Goal: Book appointment/travel/reservation

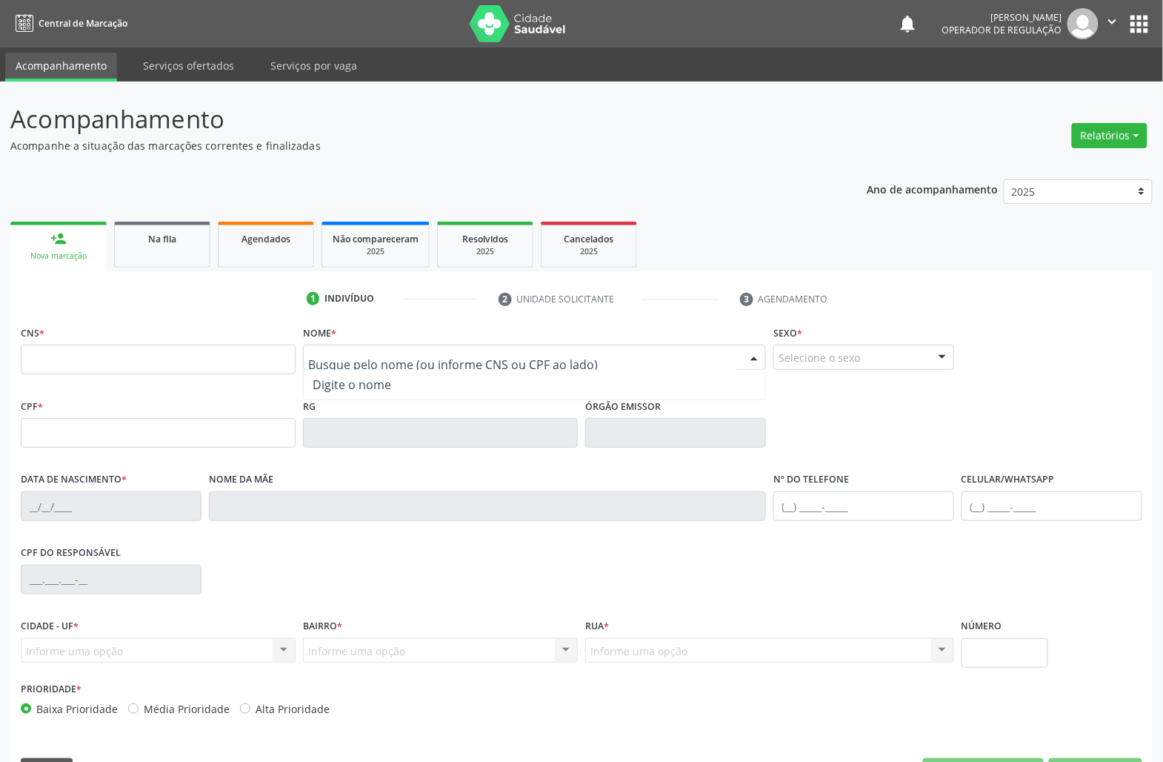
paste input "[PERSON_NAME]"
type input "[PERSON_NAME]"
click at [402, 365] on input "[PERSON_NAME]" at bounding box center [522, 365] width 428 height 30
click at [1154, 21] on nav "Central de Marcação notifications [PERSON_NAME] Operador de regulação  Configu…" at bounding box center [581, 23] width 1163 height 47
click at [1140, 18] on button "apps" at bounding box center [1140, 24] width 26 height 26
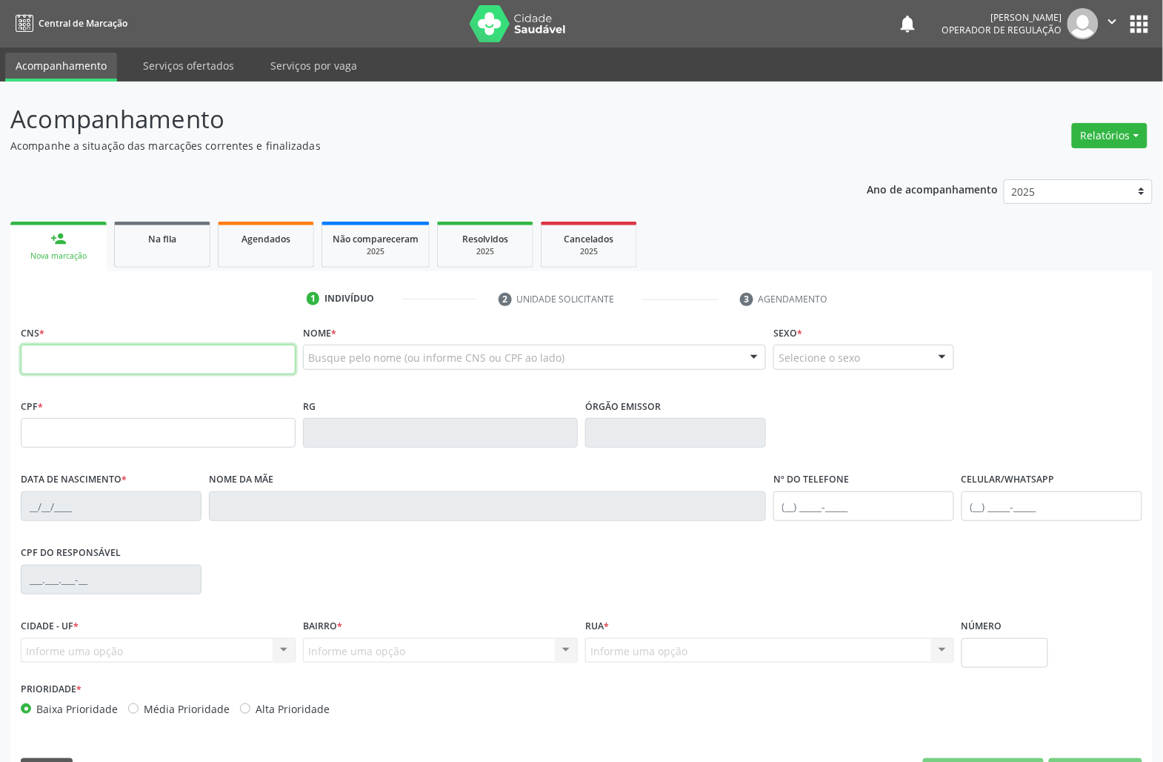
click at [276, 348] on input "text" at bounding box center [158, 360] width 275 height 30
click at [216, 356] on input "text" at bounding box center [158, 360] width 275 height 30
type input "898 0059 4771 2654"
click at [365, 345] on div "Busque pelo nome (ou informe CNS ou CPF ao lado)" at bounding box center [534, 357] width 463 height 25
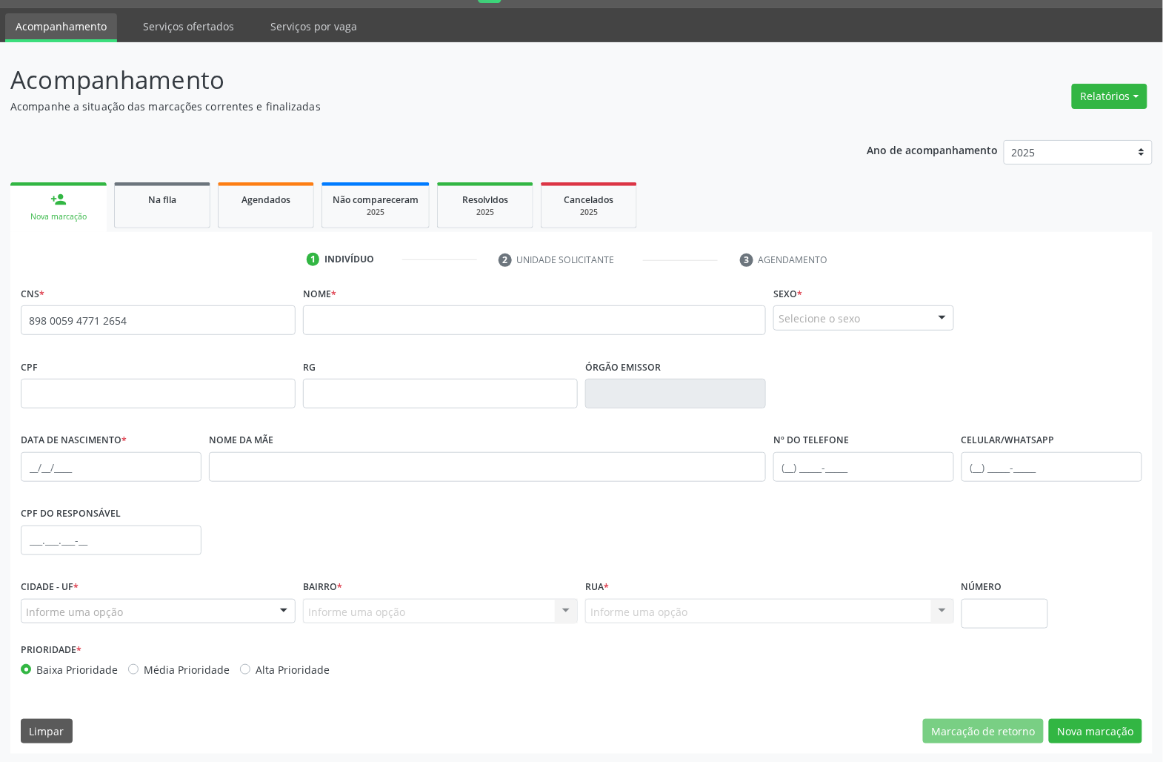
scroll to position [42, 0]
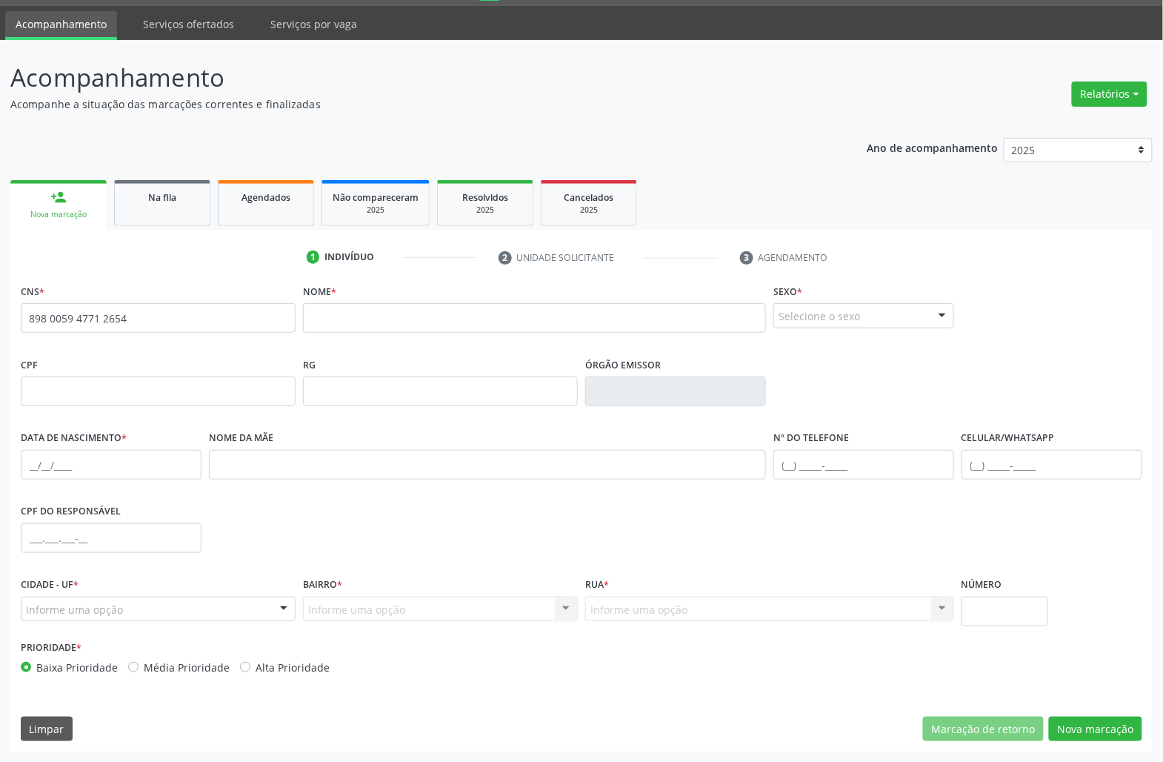
click at [367, 345] on div "Nome *" at bounding box center [534, 316] width 470 height 73
click at [369, 321] on input "text" at bounding box center [534, 318] width 463 height 30
type input "[PERSON_NAME] [PERSON_NAME]"
click at [848, 314] on div "Selecione o sexo" at bounding box center [864, 315] width 181 height 25
click at [849, 350] on span "Masculino" at bounding box center [863, 343] width 179 height 30
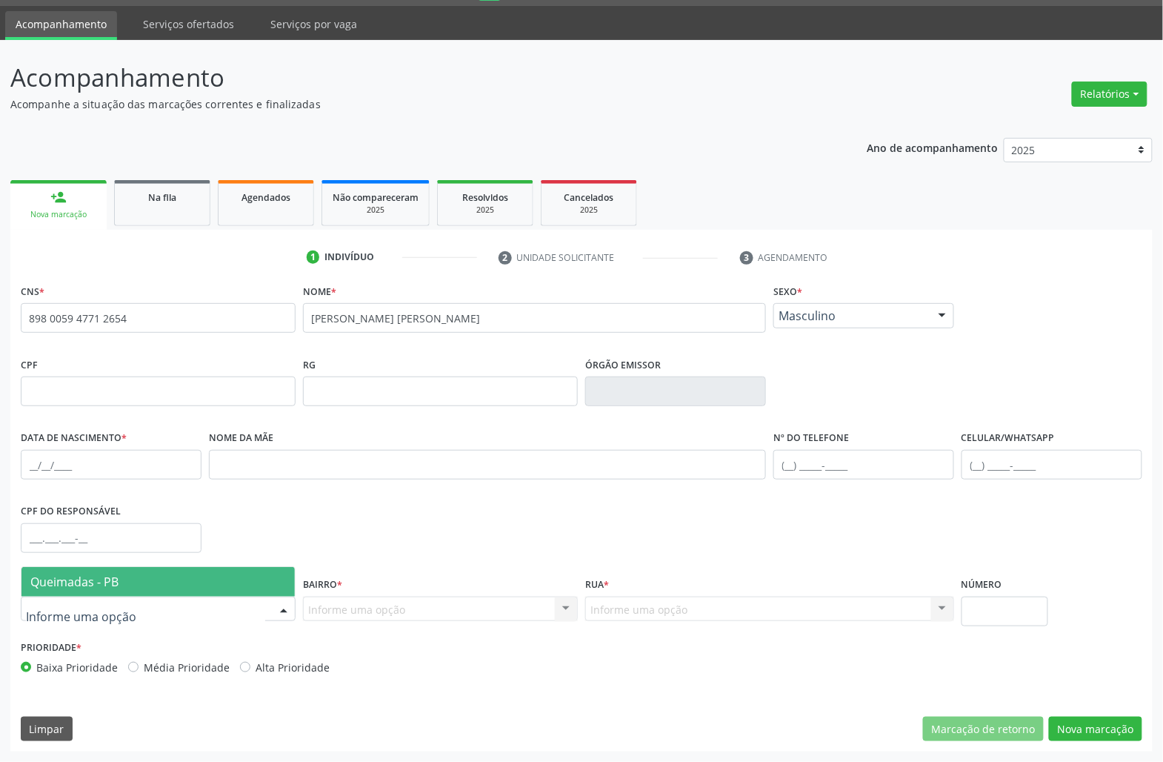
click at [250, 608] on div at bounding box center [158, 608] width 275 height 25
click at [236, 568] on span "Queimadas - PB" at bounding box center [157, 582] width 273 height 30
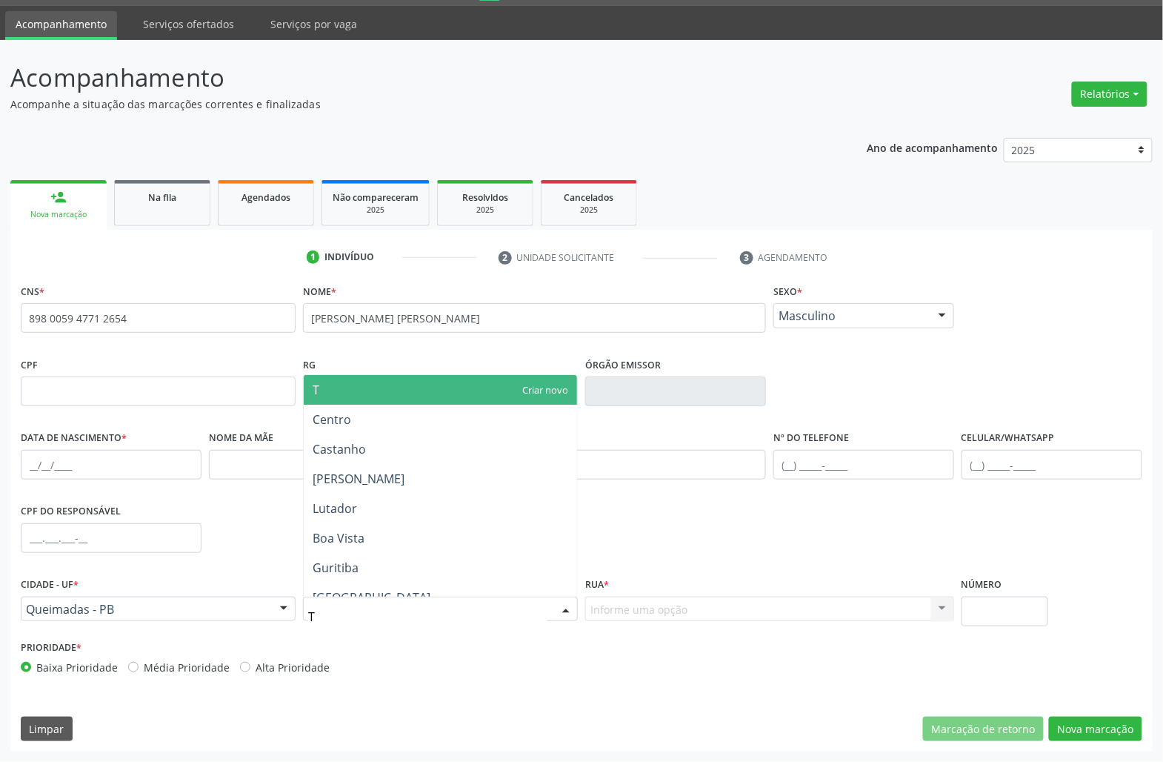
type input "TI"
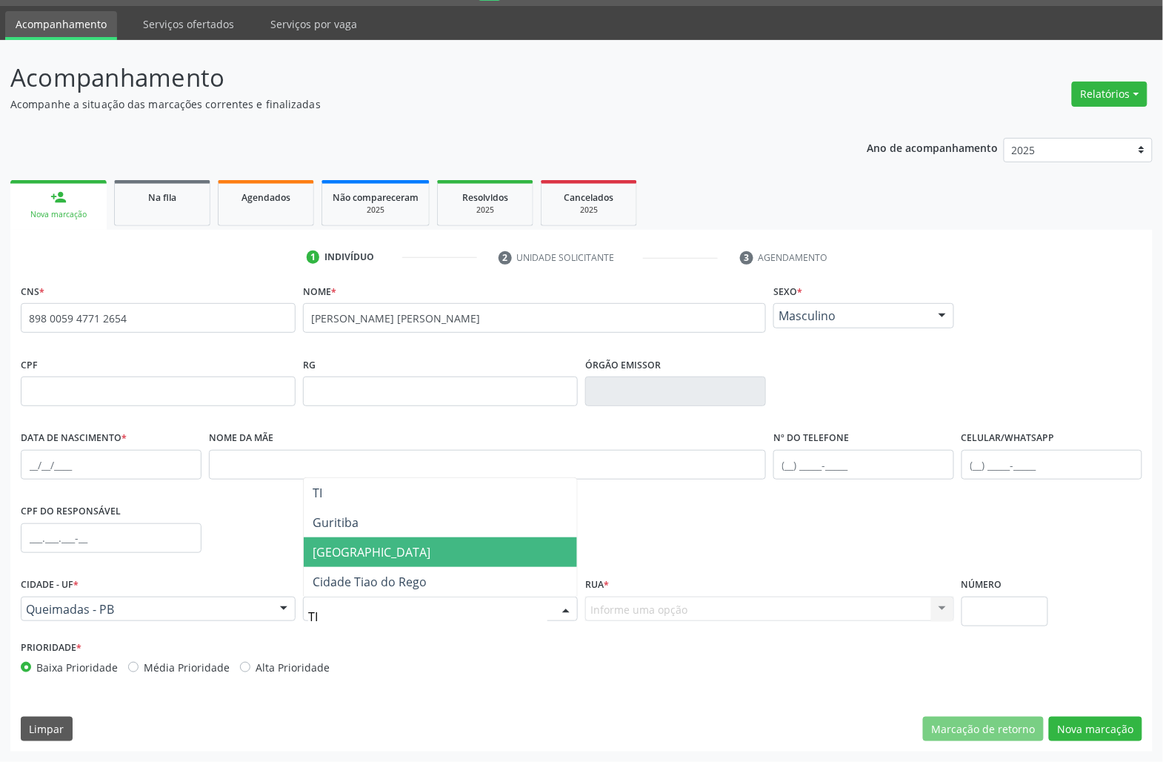
click at [377, 554] on span "[GEOGRAPHIC_DATA]" at bounding box center [372, 552] width 118 height 16
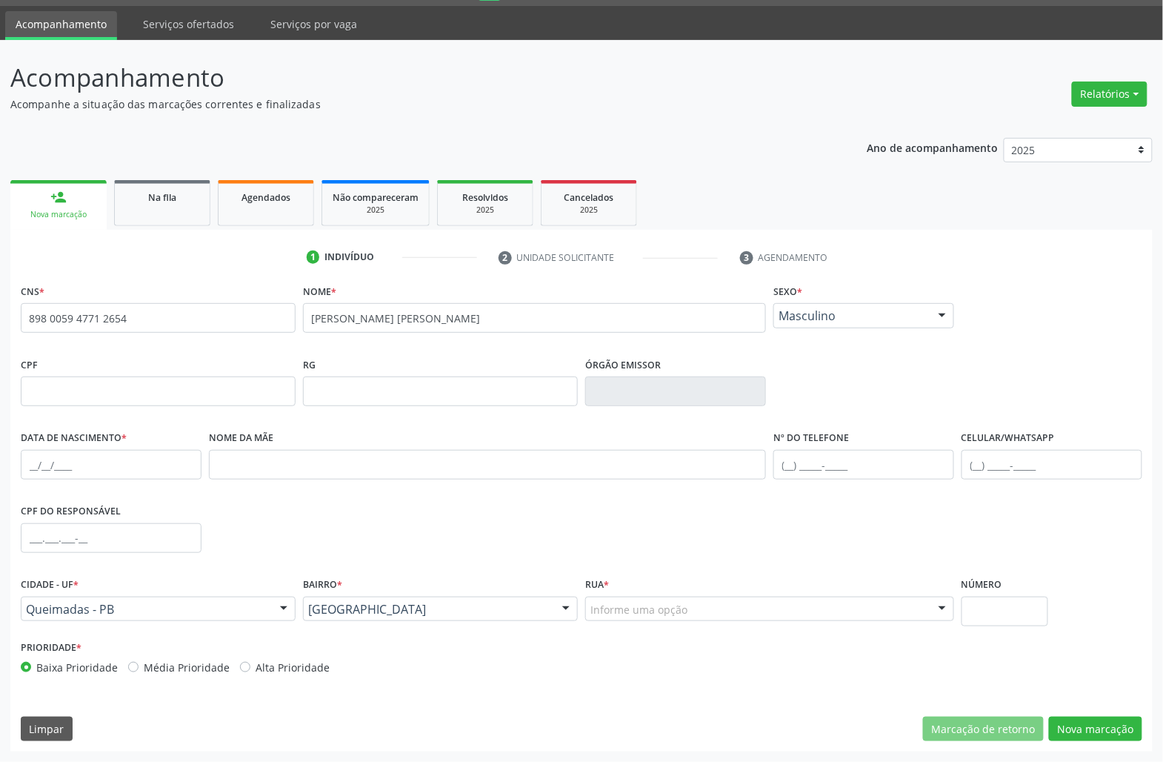
click at [668, 622] on div "Rua * Informe uma opção Rua Projetada [GEOGRAPHIC_DATA] Maia [GEOGRAPHIC_DATA] …" at bounding box center [770, 604] width 376 height 63
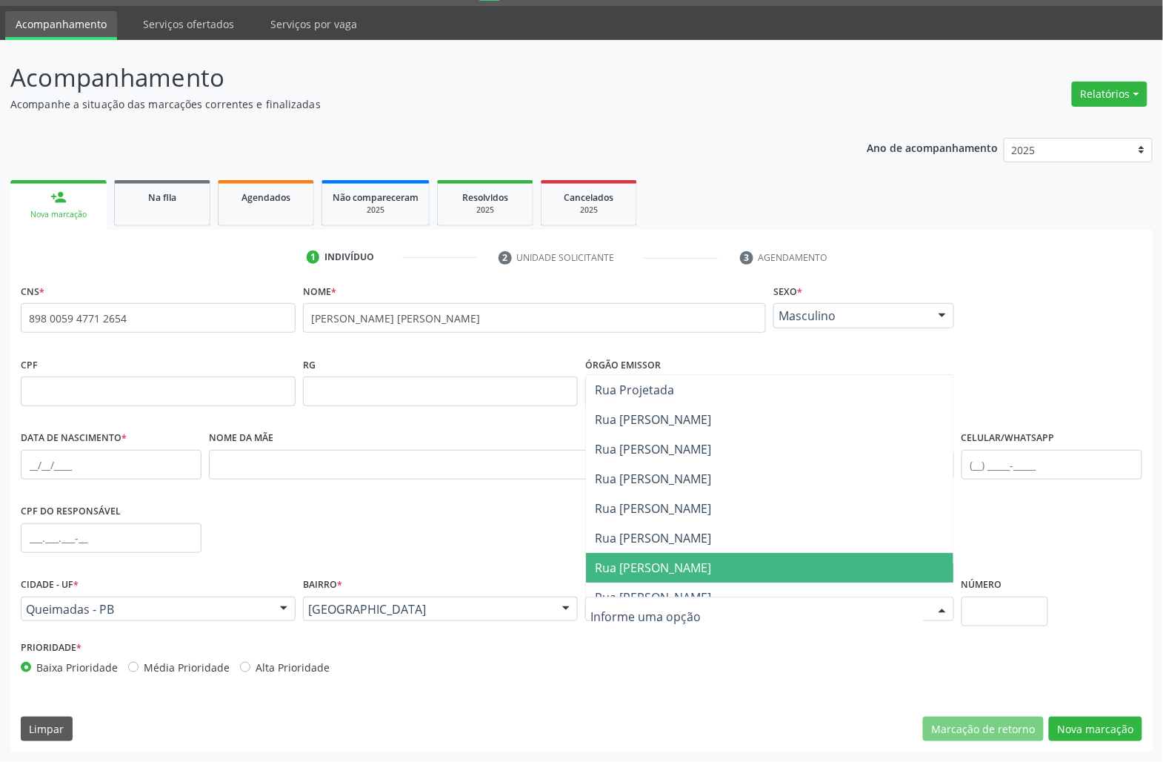
click at [662, 563] on span "Rua [PERSON_NAME]" at bounding box center [653, 567] width 116 height 16
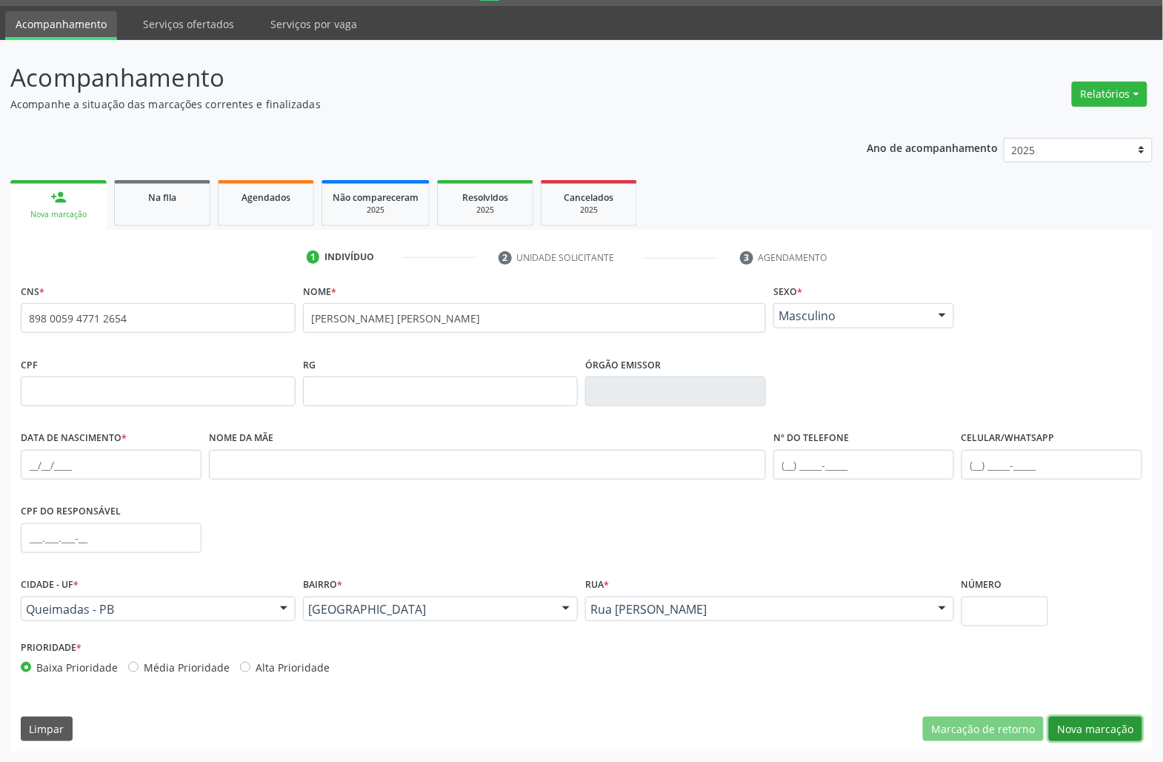
drag, startPoint x: 1100, startPoint y: 741, endPoint x: 1091, endPoint y: 725, distance: 18.2
click at [1097, 739] on button "Nova marcação" at bounding box center [1095, 728] width 93 height 25
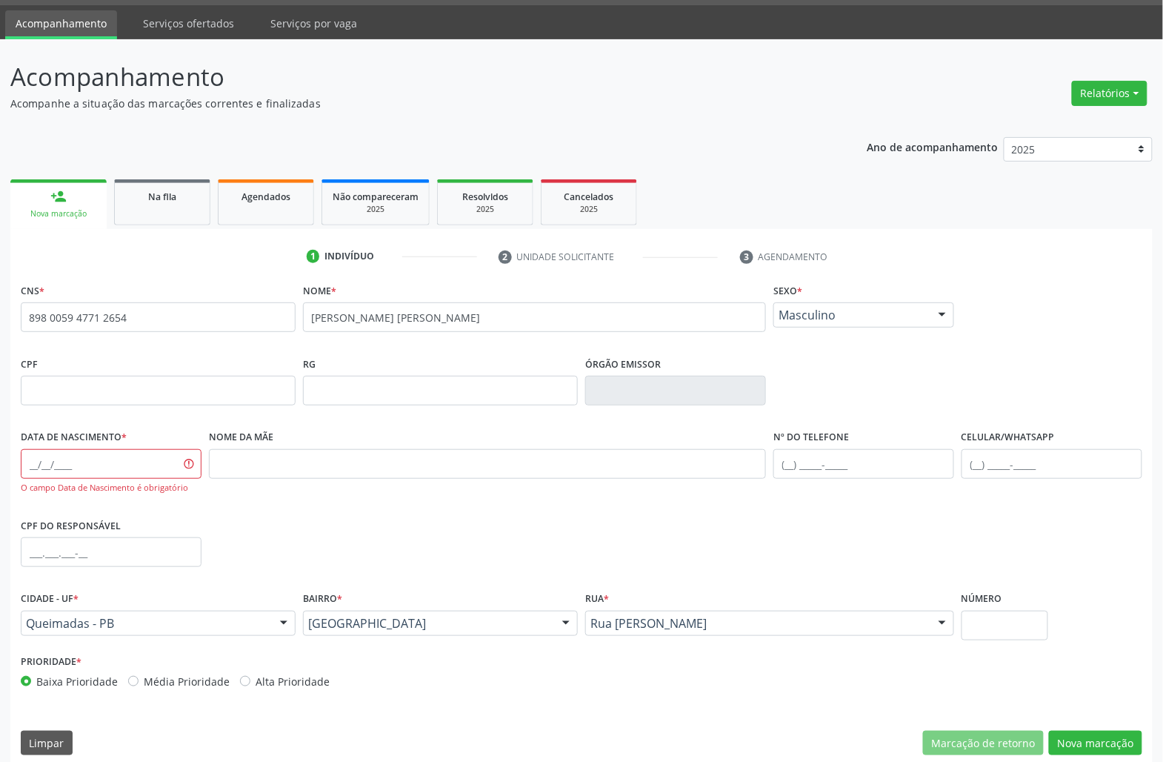
click at [1091, 725] on div "CNS * 898 0059 4771 2654 none Nome * [PERSON_NAME] FRANÇA Sexo * Masculino Masc…" at bounding box center [581, 522] width 1142 height 486
click at [87, 471] on input "text" at bounding box center [111, 464] width 181 height 30
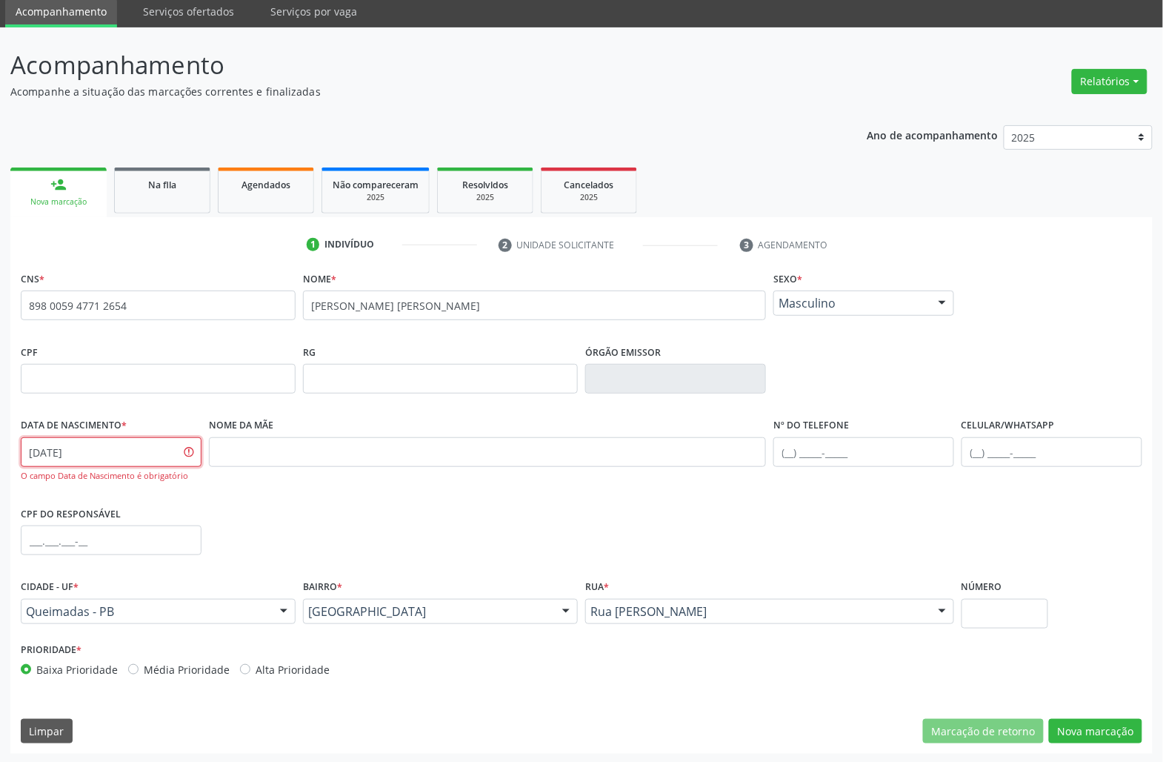
scroll to position [57, 0]
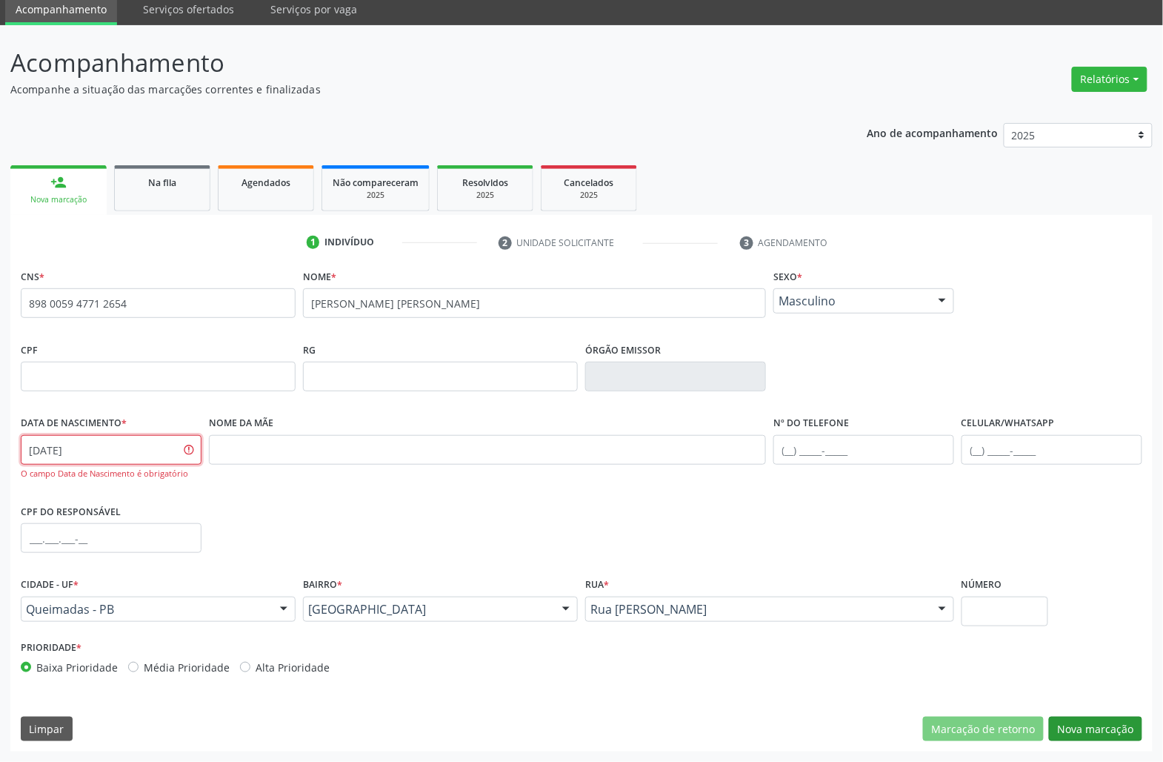
type input "[DATE]"
click at [1070, 735] on button "Nova marcação" at bounding box center [1095, 728] width 93 height 25
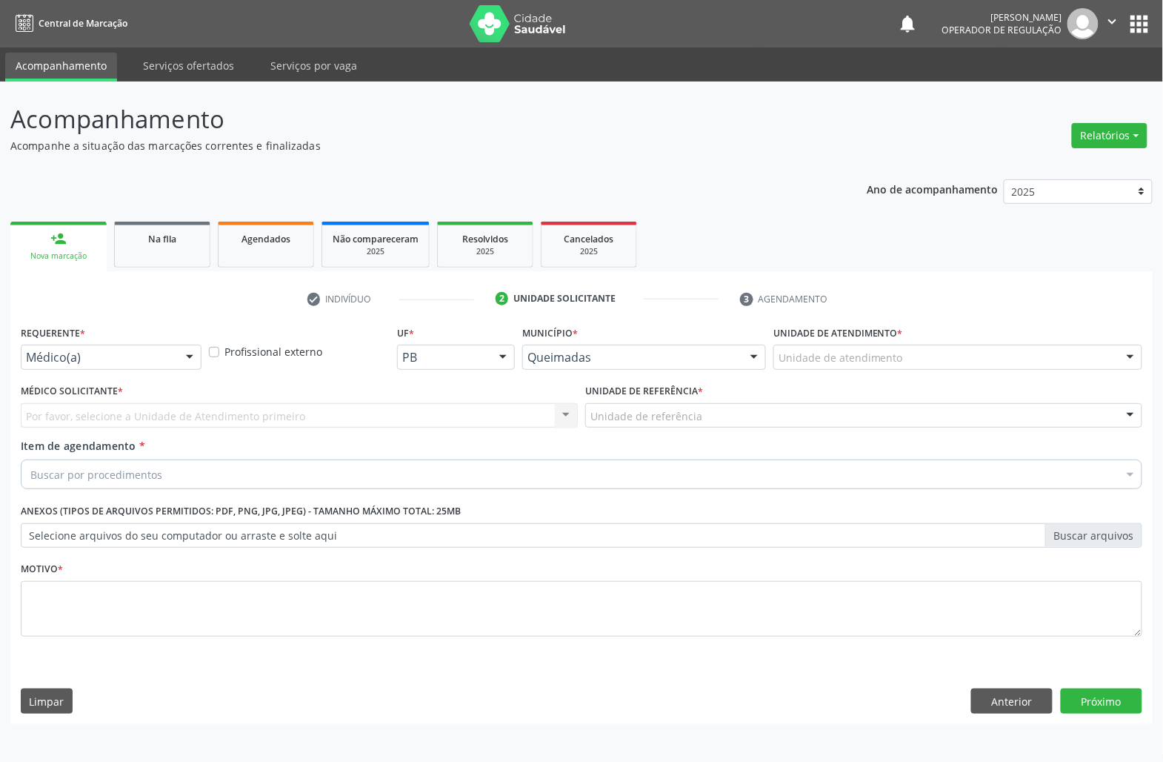
scroll to position [0, 0]
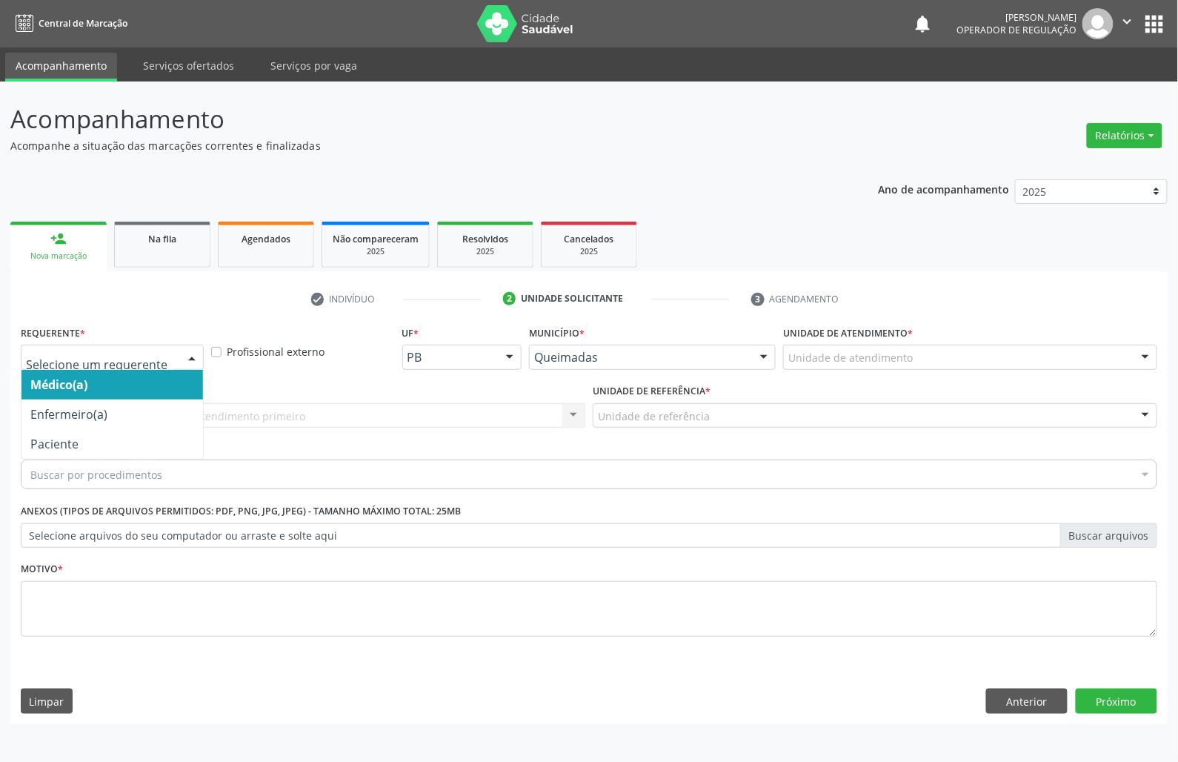
drag, startPoint x: 117, startPoint y: 353, endPoint x: 79, endPoint y: 428, distance: 84.2
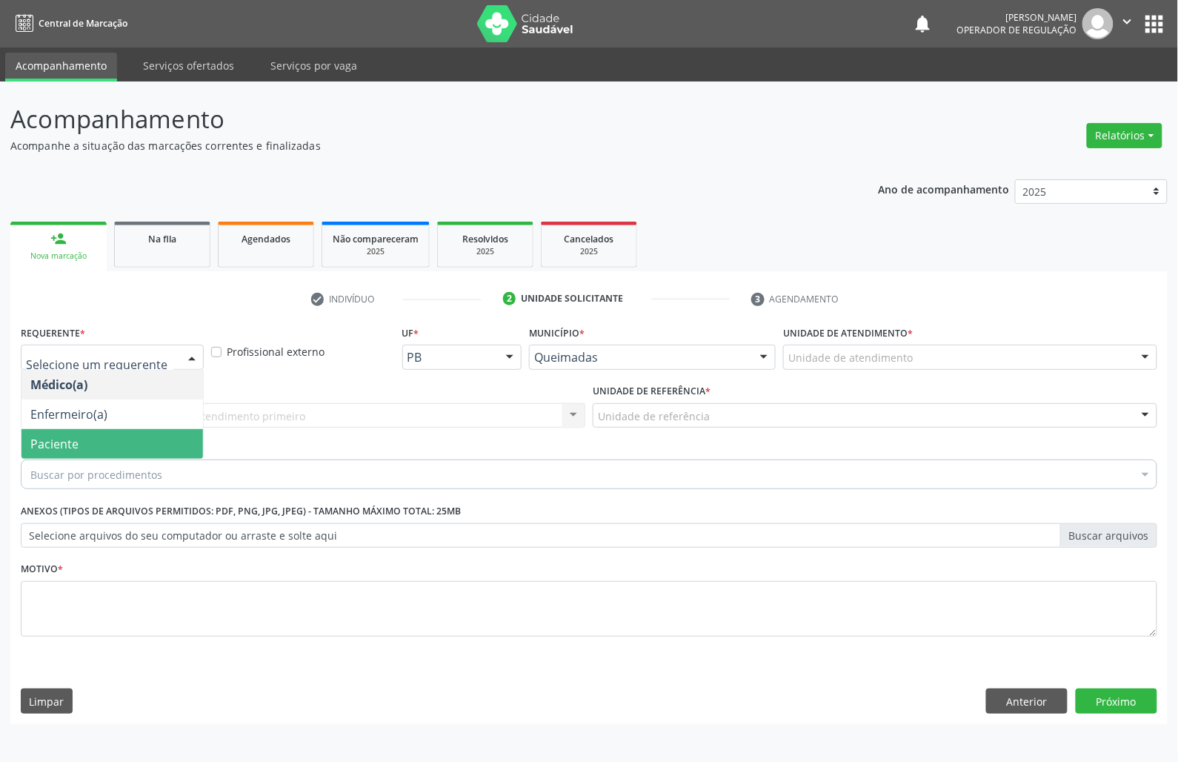
drag, startPoint x: 79, startPoint y: 443, endPoint x: 108, endPoint y: 422, distance: 36.6
click at [78, 443] on span "Paciente" at bounding box center [112, 444] width 182 height 30
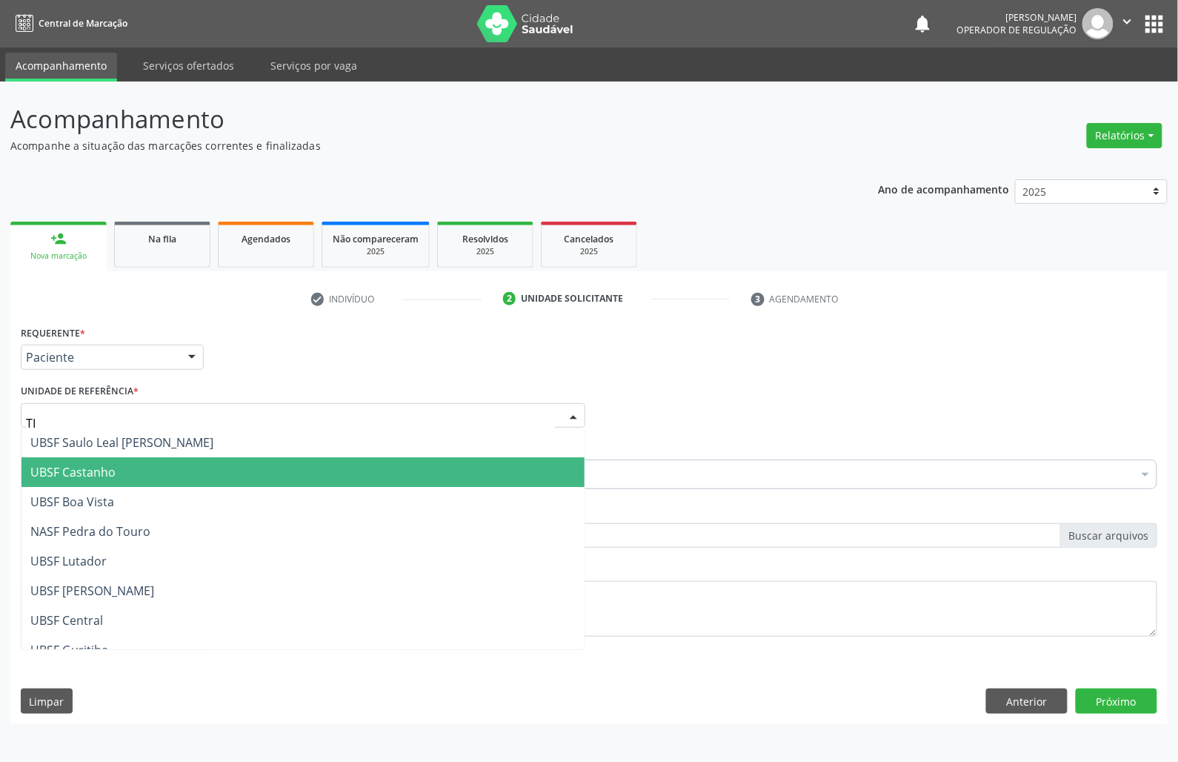
type input "TIA"
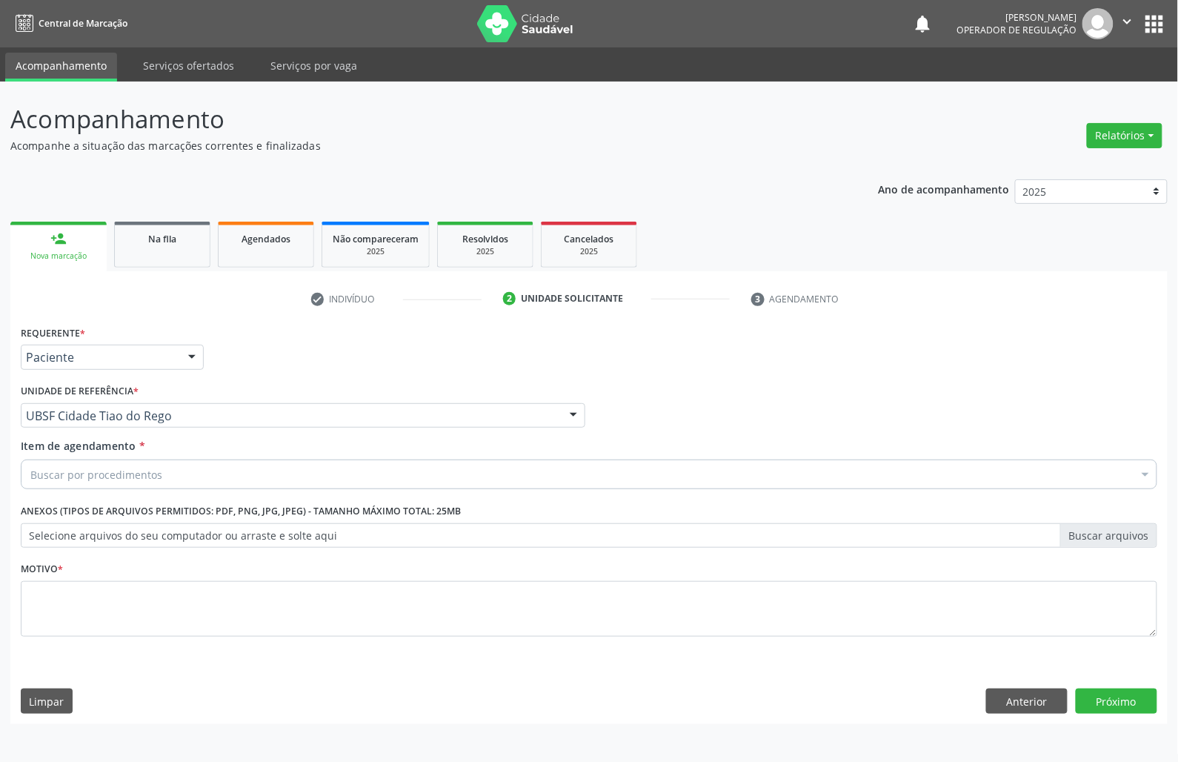
click at [382, 480] on div "Buscar por procedimentos" at bounding box center [589, 474] width 1137 height 30
paste input "OTORRINO"
type input "OTORRINO"
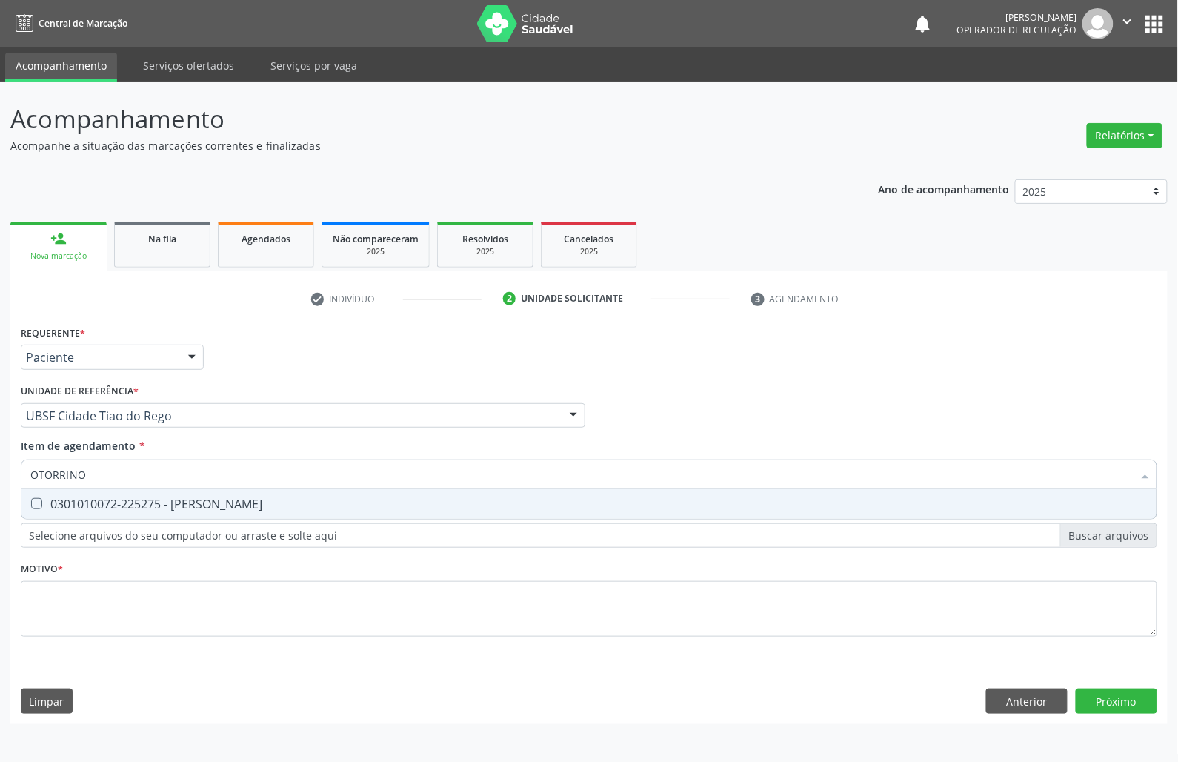
click at [339, 505] on div "0301010072-225275 - [PERSON_NAME]" at bounding box center [588, 504] width 1117 height 12
checkbox Otorrinolaringologista "true"
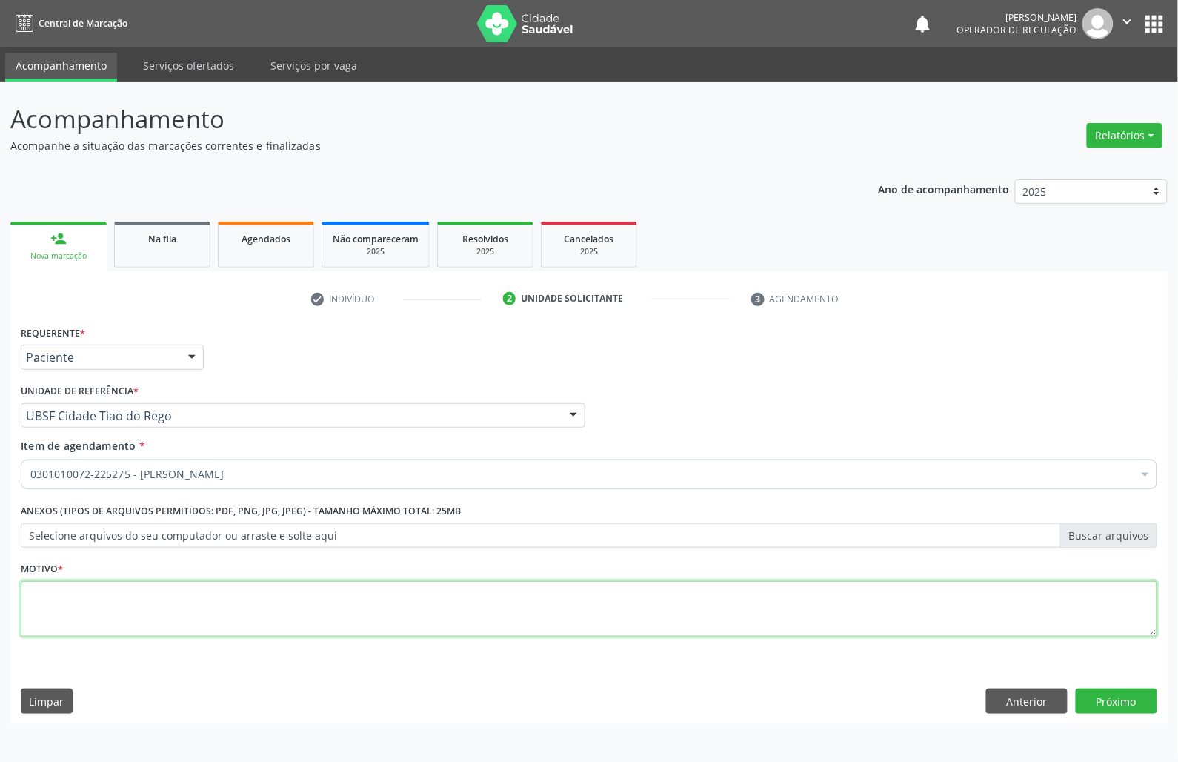
click at [326, 614] on textarea at bounding box center [589, 609] width 1137 height 56
paste textarea "CONSULTA 07/2025"
type textarea "CONSULTA 07/2025"
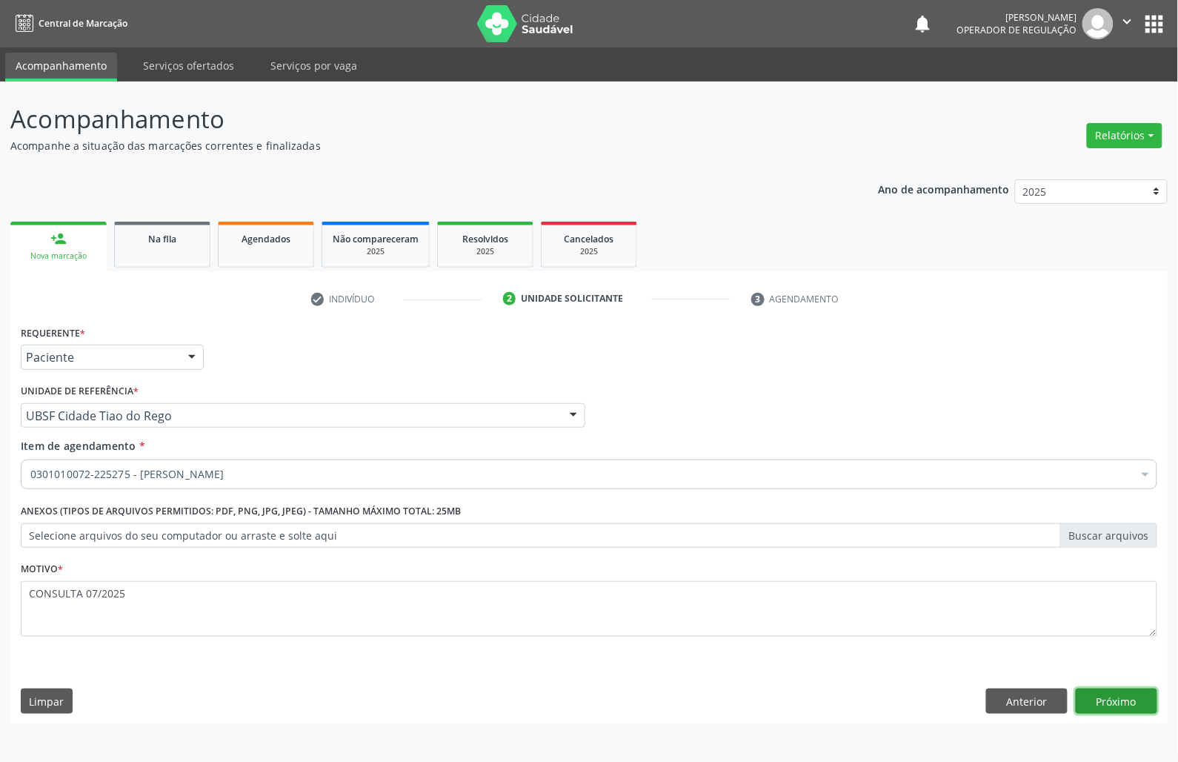
click at [1102, 696] on button "Próximo" at bounding box center [1117, 700] width 82 height 25
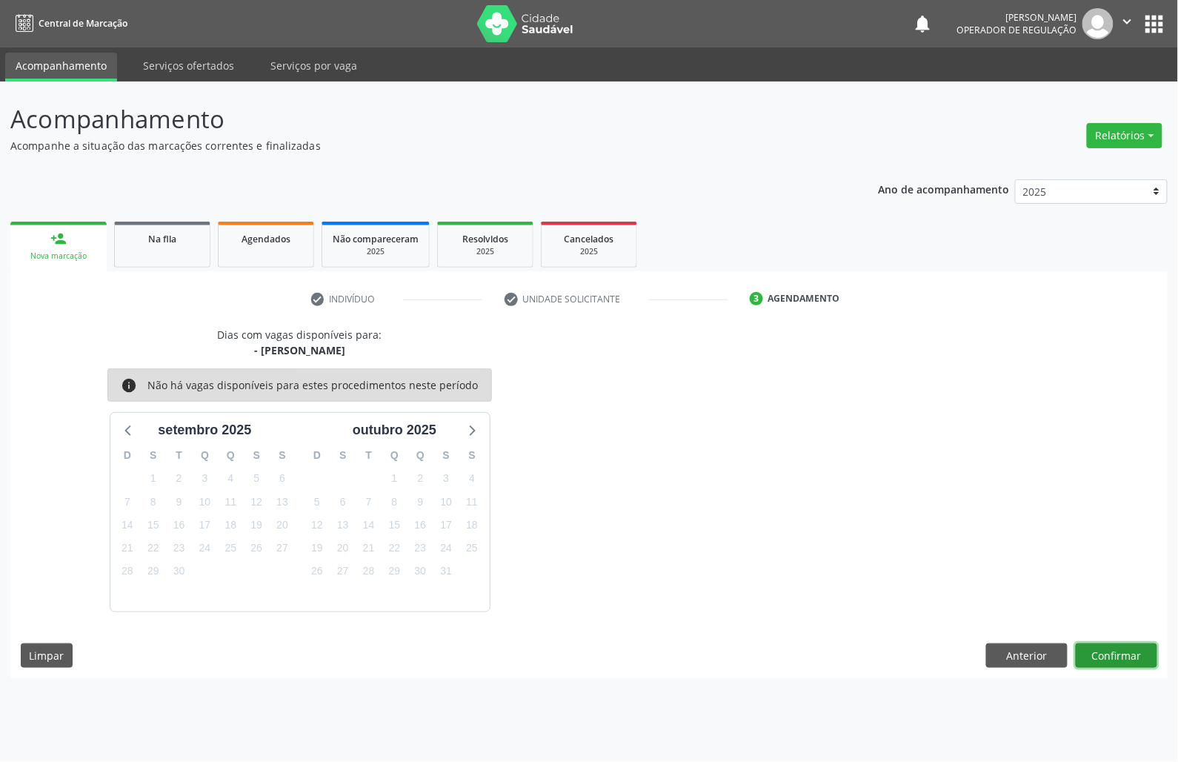
click at [1111, 656] on button "Confirmar" at bounding box center [1117, 655] width 82 height 25
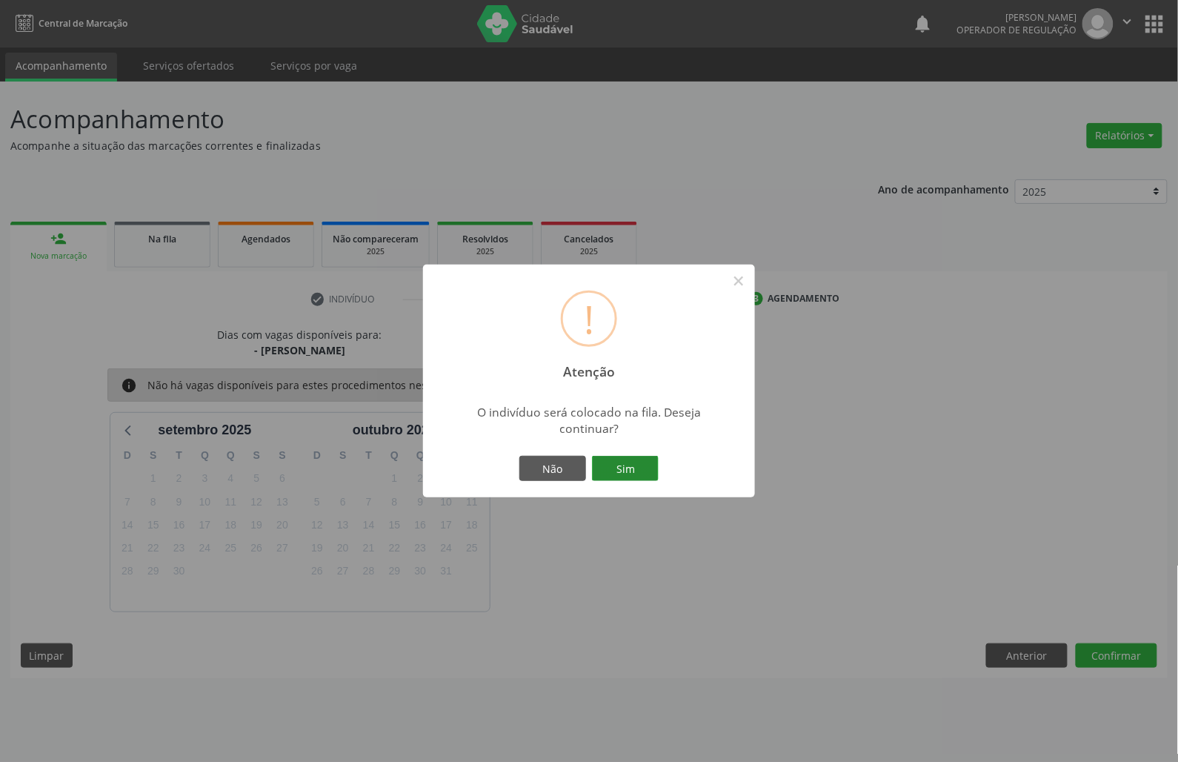
click at [619, 459] on button "Sim" at bounding box center [625, 468] width 67 height 25
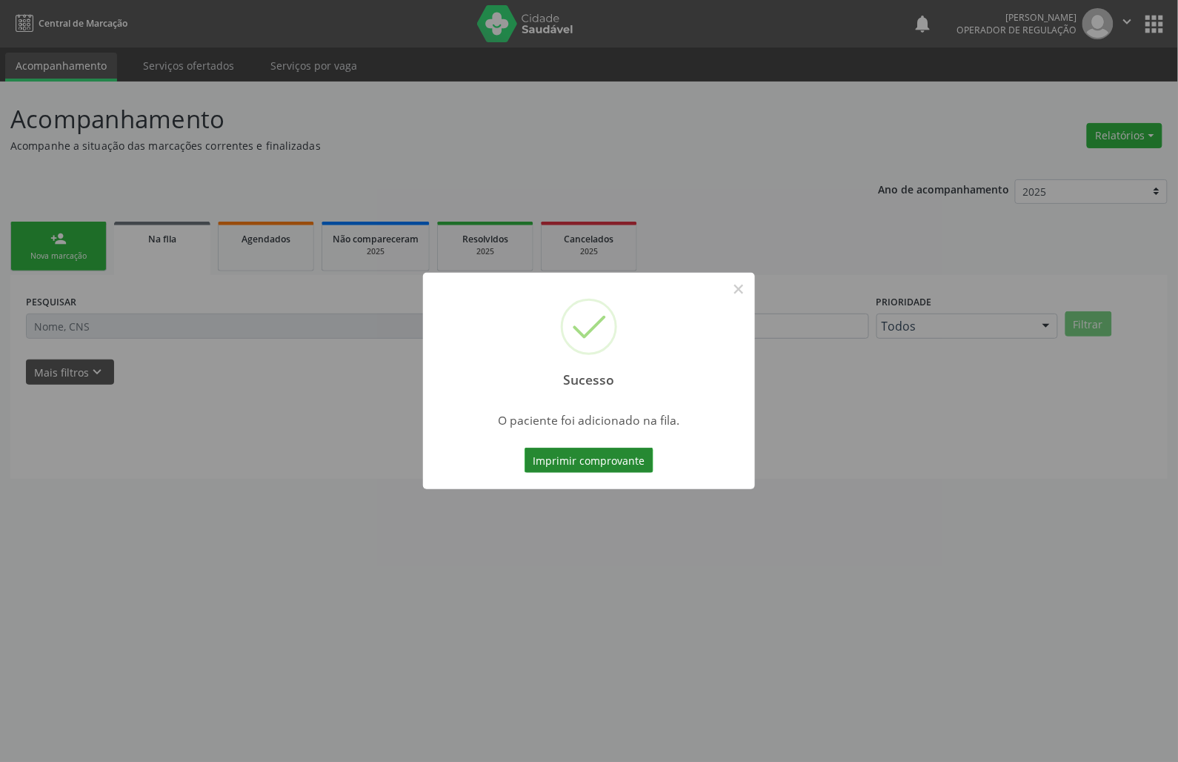
click at [591, 449] on button "Imprimir comprovante" at bounding box center [589, 460] width 129 height 25
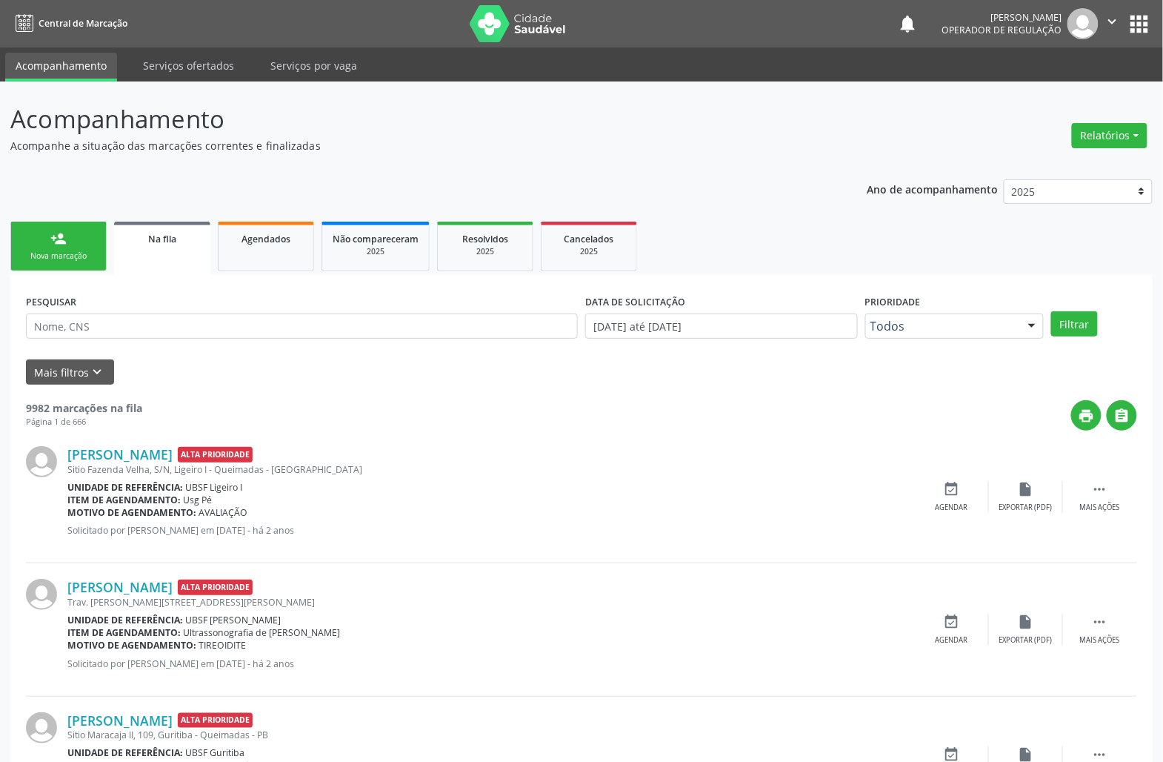
click at [63, 239] on div "person_add" at bounding box center [58, 238] width 16 height 16
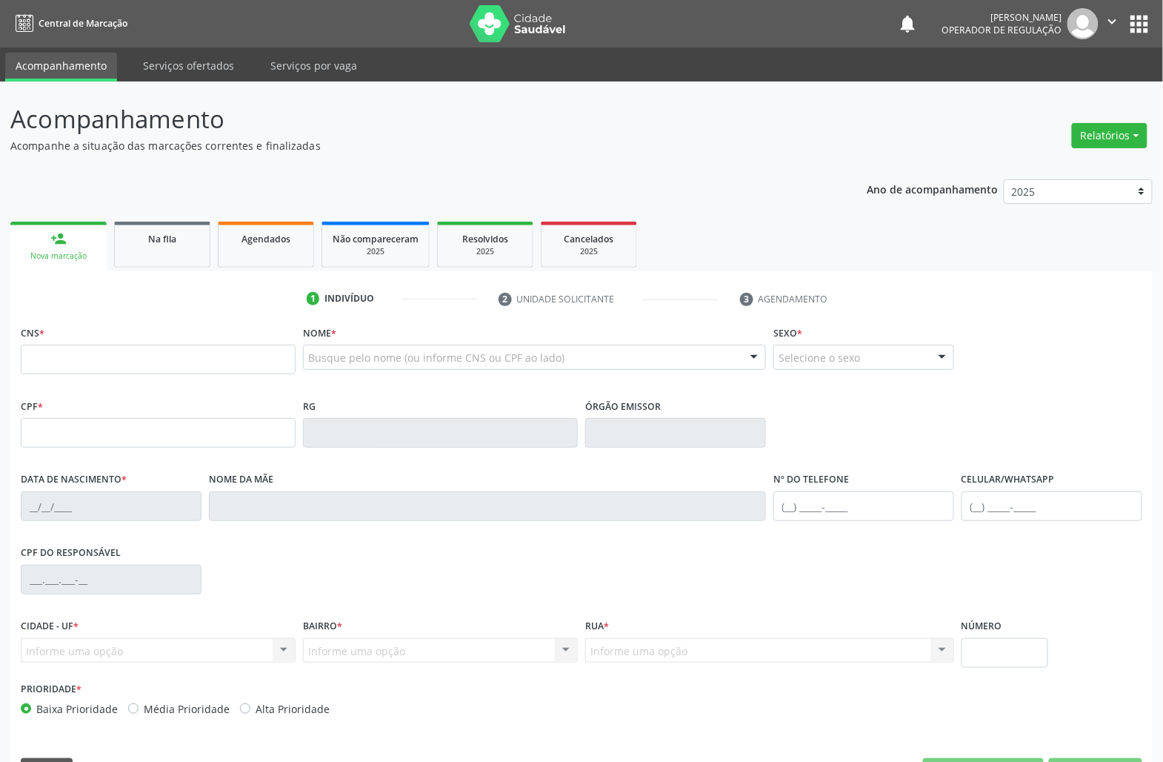
click at [145, 356] on input "text" at bounding box center [158, 360] width 275 height 30
click at [151, 244] on div "Na fila" at bounding box center [162, 238] width 74 height 16
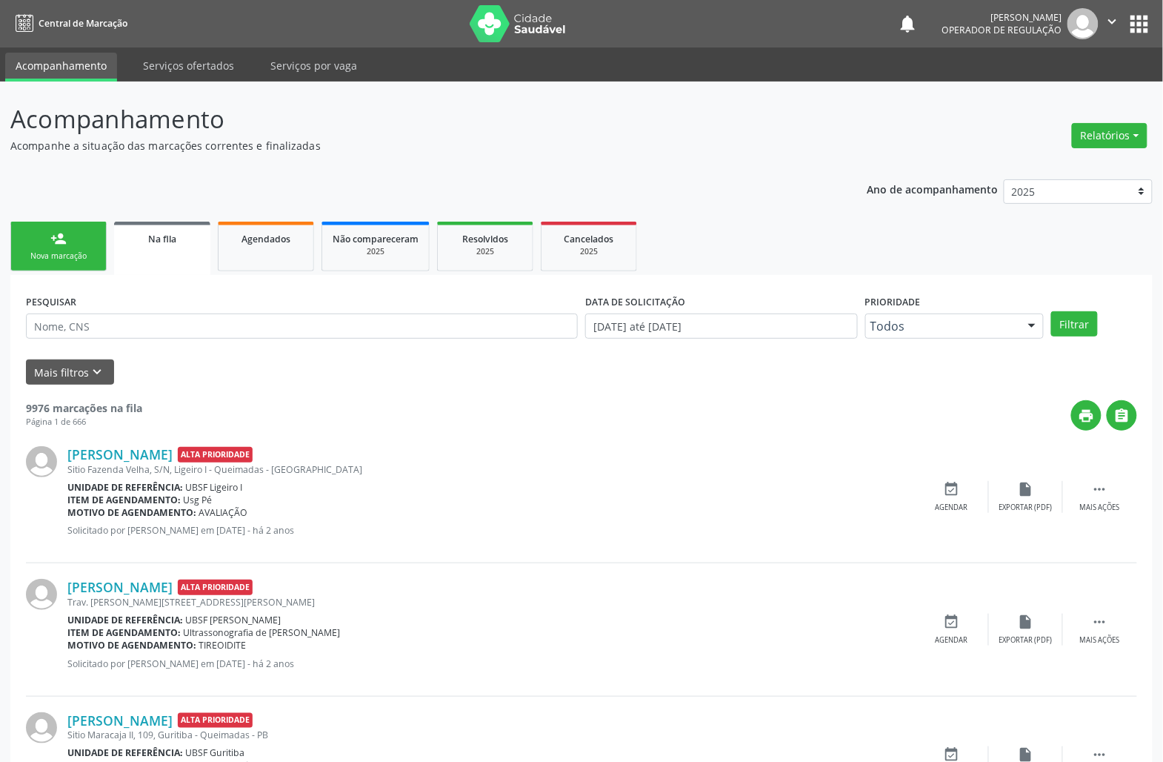
click at [153, 332] on input "text" at bounding box center [302, 325] width 552 height 25
